Goal: Information Seeking & Learning: Learn about a topic

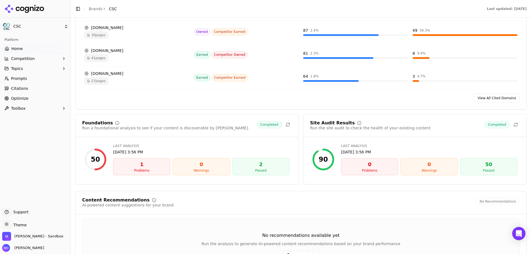
scroll to position [664, 0]
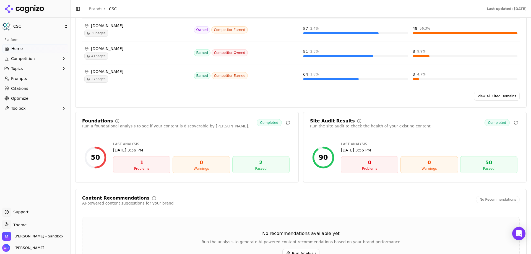
click at [148, 167] on div "Problems" at bounding box center [142, 169] width 52 height 4
click at [131, 147] on div "Last Analysis [DATE] 3:56 PM" at bounding box center [201, 147] width 177 height 11
click at [100, 155] on div "50" at bounding box center [95, 158] width 22 height 22
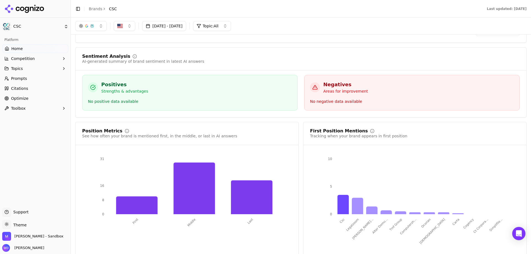
scroll to position [830, 0]
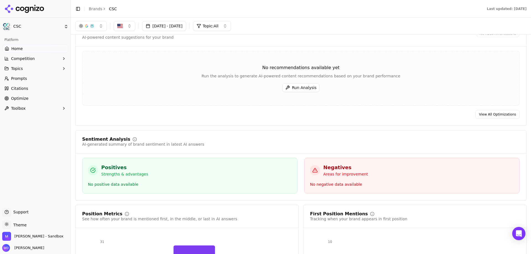
click at [300, 91] on button "Run Analysis" at bounding box center [301, 87] width 37 height 9
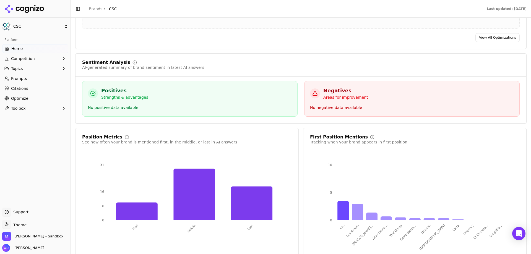
scroll to position [930, 0]
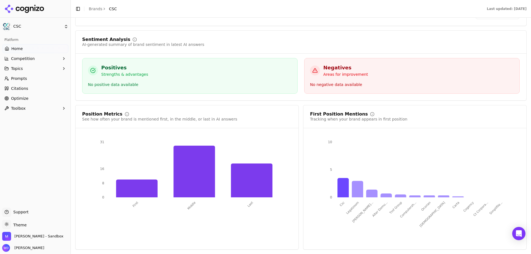
click at [32, 60] on span "Competition" at bounding box center [23, 59] width 24 height 6
click at [31, 66] on span "Metrics" at bounding box center [35, 68] width 48 height 6
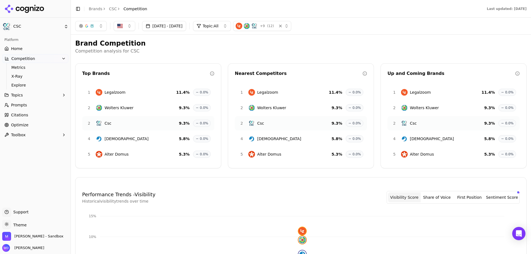
click at [135, 94] on div "1 Legalzoom 11.4 % 0.0%" at bounding box center [148, 92] width 132 height 14
click at [135, 108] on div "2 Wolters Kluwer 9.3 % 0.0%" at bounding box center [148, 108] width 132 height 14
click at [27, 78] on span "X-Ray" at bounding box center [35, 77] width 48 height 6
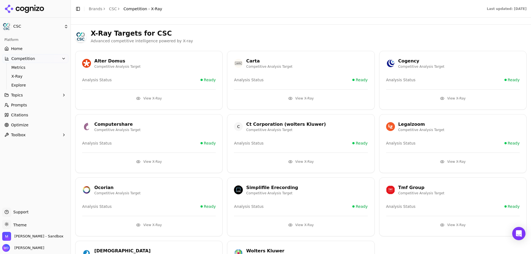
click at [454, 101] on button "View X-Ray" at bounding box center [453, 98] width 134 height 9
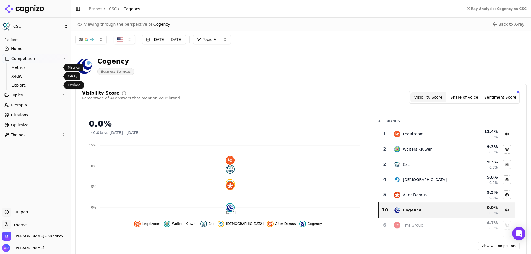
click at [24, 82] on link "Explore" at bounding box center [35, 85] width 53 height 8
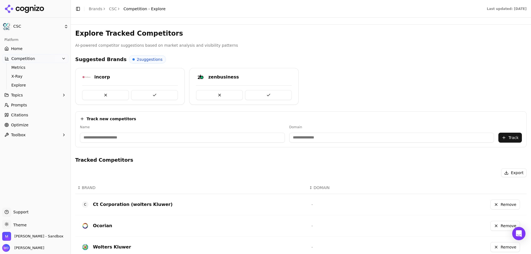
click at [28, 97] on button "Topics" at bounding box center [35, 95] width 66 height 9
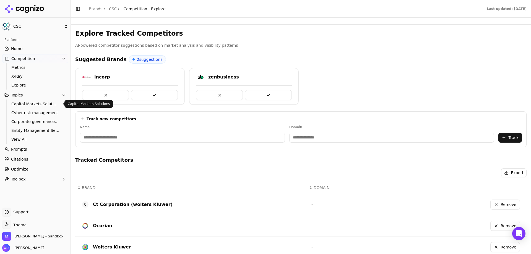
click at [33, 103] on span "Capital Markets Solutions" at bounding box center [35, 104] width 48 height 6
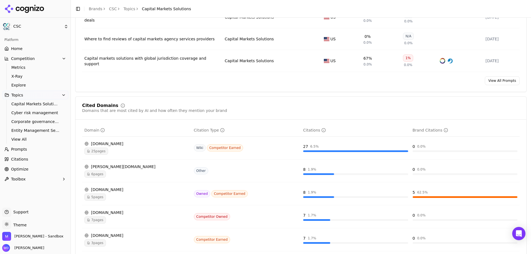
scroll to position [360, 0]
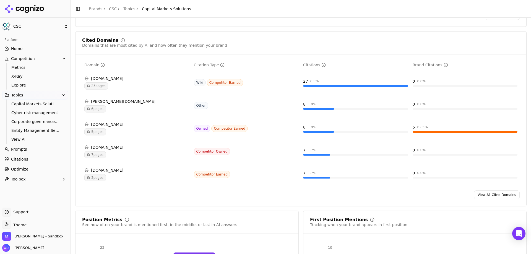
click at [33, 168] on link "Optimize" at bounding box center [35, 169] width 66 height 9
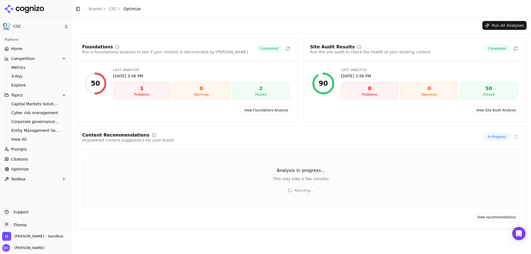
click at [14, 158] on span "Citations" at bounding box center [19, 160] width 17 height 6
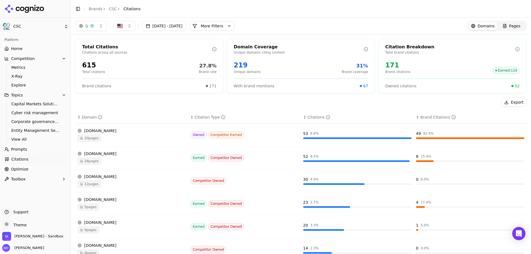
click at [137, 137] on div "20 pages" at bounding box center [132, 138] width 109 height 7
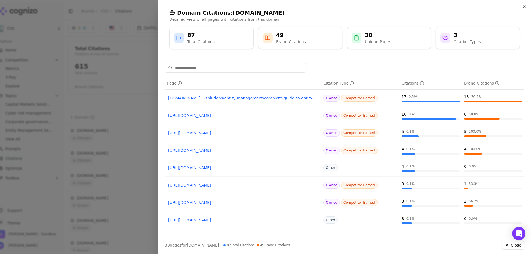
click at [394, 39] on div "30 Unique Pages" at bounding box center [389, 37] width 75 height 13
click at [526, 4] on icon "button" at bounding box center [525, 6] width 4 height 4
